Goal: Information Seeking & Learning: Learn about a topic

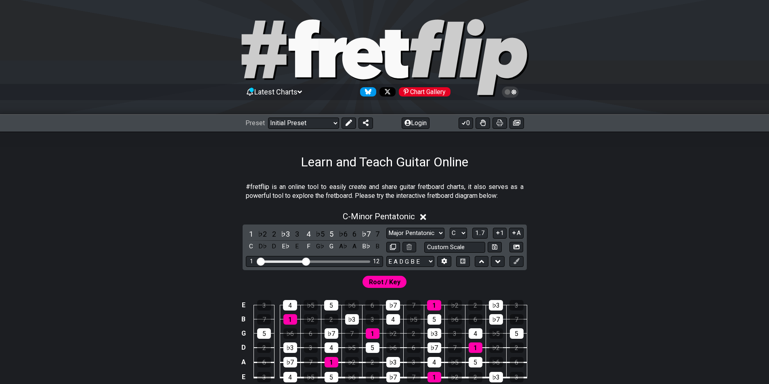
select select "Major Pentatonic"
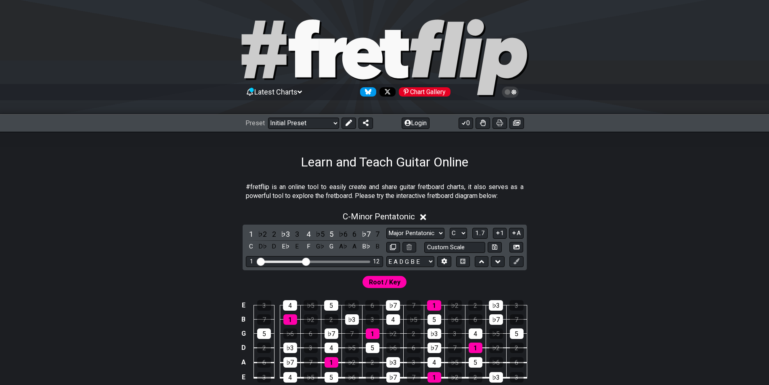
select select "Major Pentatonic"
